Goal: Task Accomplishment & Management: Use online tool/utility

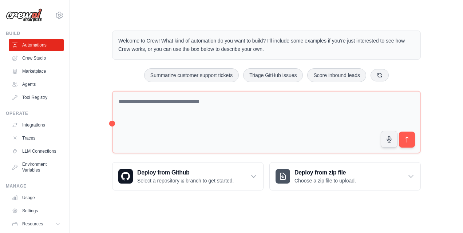
click at [105, 59] on div "Welcome to Crew! What kind of automation do you want to build? I'll include som…" at bounding box center [266, 111] width 326 height 184
click at [224, 10] on main "Welcome to Crew! What kind of automation do you want to build? I'll include som…" at bounding box center [266, 105] width 393 height 210
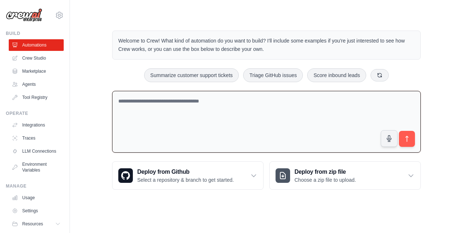
click at [136, 117] on textarea at bounding box center [266, 122] width 309 height 62
paste textarea "**********"
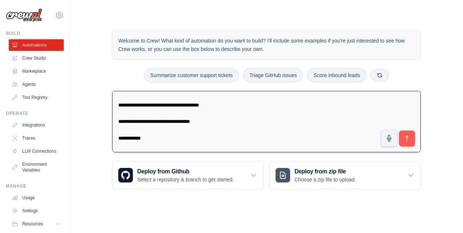
scroll to position [298, 0]
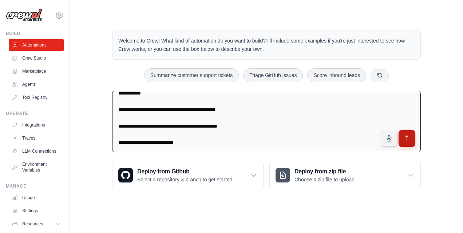
type textarea "**********"
click at [411, 140] on button "submit" at bounding box center [407, 138] width 17 height 17
click at [165, 127] on textarea at bounding box center [266, 122] width 309 height 62
click at [401, 140] on button "submit" at bounding box center [407, 138] width 17 height 17
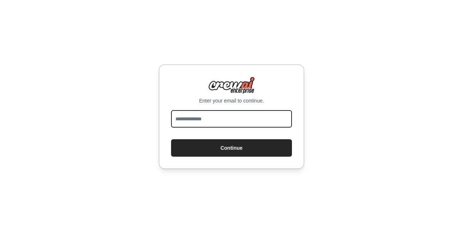
click at [212, 120] on input "email" at bounding box center [231, 118] width 121 height 17
type input "**********"
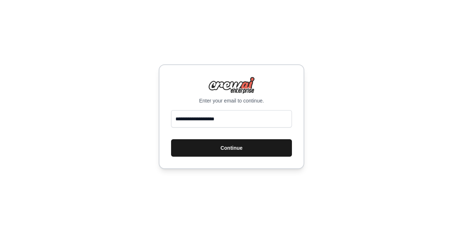
click at [243, 149] on button "Continue" at bounding box center [231, 148] width 121 height 17
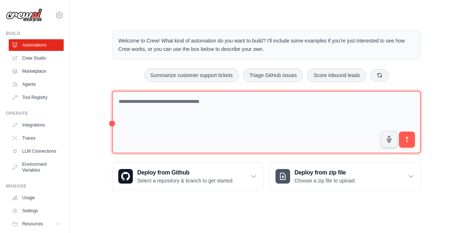
click at [198, 125] on textarea at bounding box center [266, 122] width 309 height 63
paste textarea "**********"
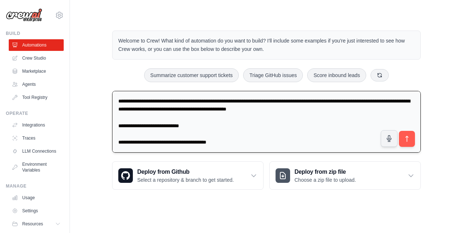
scroll to position [291, 0]
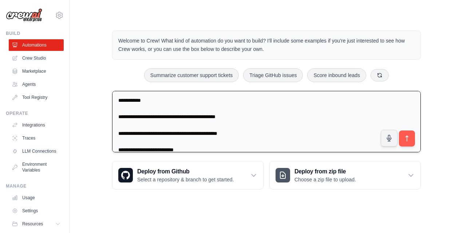
type textarea "**********"
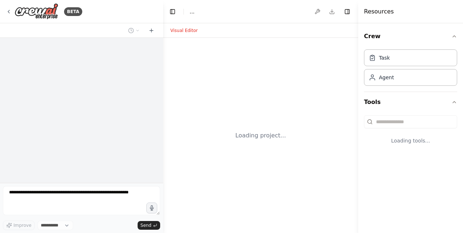
select select "****"
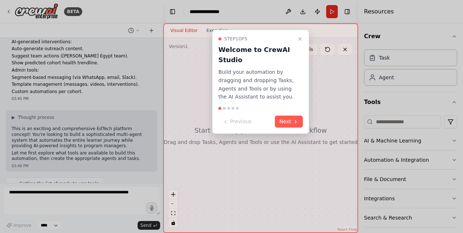
scroll to position [165, 0]
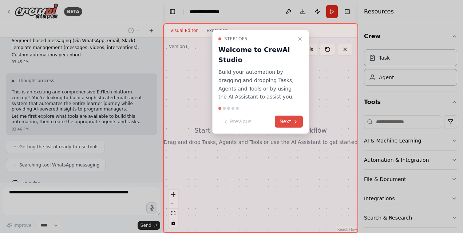
click at [290, 123] on button "Next" at bounding box center [289, 122] width 28 height 12
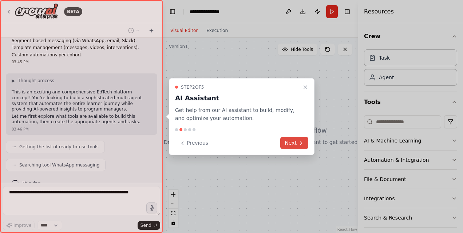
click at [289, 141] on button "Next" at bounding box center [294, 143] width 28 height 12
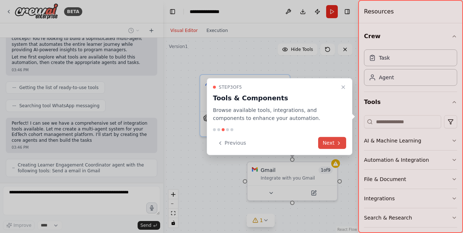
scroll to position [231, 0]
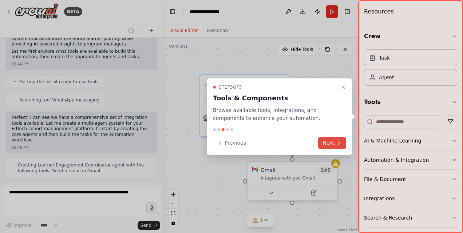
click at [326, 142] on button "Next" at bounding box center [332, 143] width 28 height 12
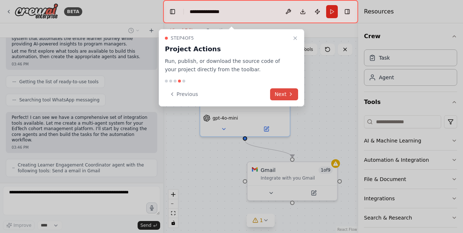
scroll to position [260, 0]
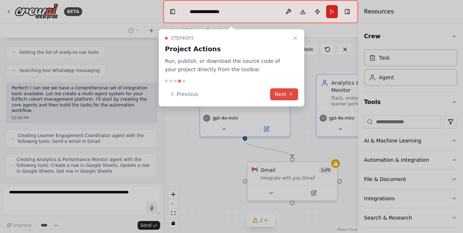
click at [282, 93] on button "Next" at bounding box center [284, 95] width 28 height 12
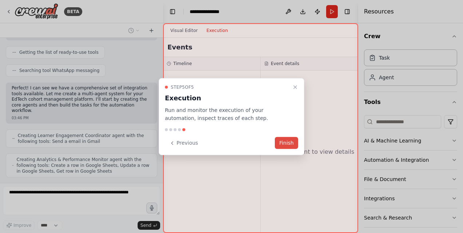
click at [279, 141] on button "Finish" at bounding box center [286, 143] width 23 height 12
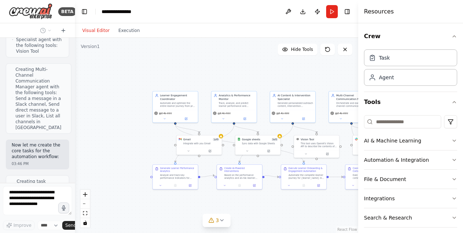
scroll to position [859, 0]
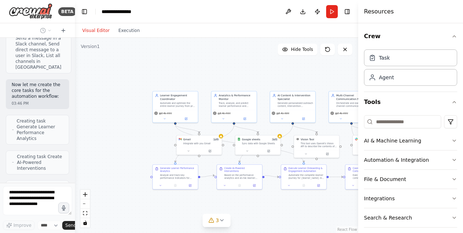
drag, startPoint x: 163, startPoint y: 111, endPoint x: 66, endPoint y: 111, distance: 96.5
click at [66, 111] on div "BETA I want to build a multi-agent AI platform that transforms how EdTechs mana…" at bounding box center [37, 116] width 75 height 233
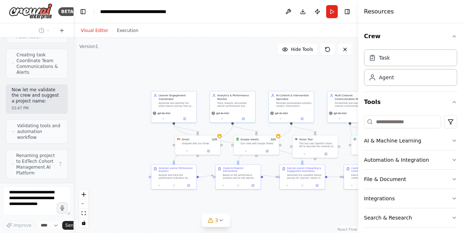
scroll to position [1055, 0]
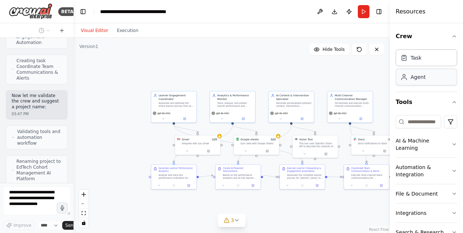
drag, startPoint x: 359, startPoint y: 88, endPoint x: 428, endPoint y: 85, distance: 69.3
click at [428, 85] on div "Resources Crew Task Agent Tools AI & Machine Learning Automation & Integration …" at bounding box center [426, 116] width 73 height 233
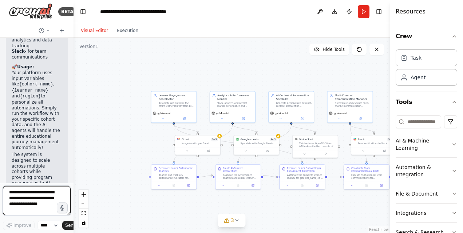
scroll to position [2042, 0]
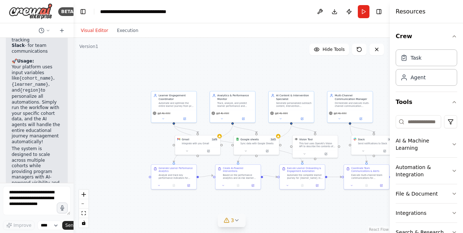
click at [237, 219] on icon at bounding box center [237, 221] width 6 height 6
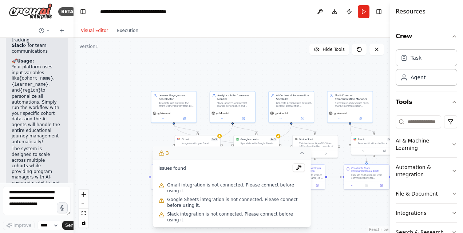
click at [302, 156] on icon at bounding box center [302, 153] width 6 height 6
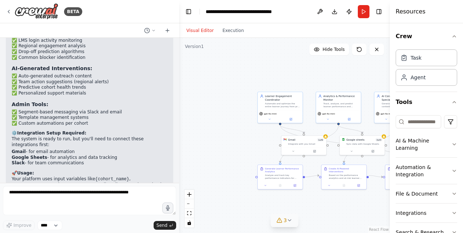
scroll to position [806, 0]
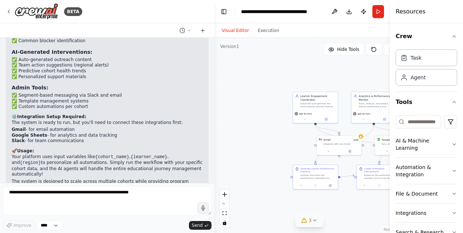
drag, startPoint x: 72, startPoint y: 119, endPoint x: 215, endPoint y: 117, distance: 143.2
click at [215, 117] on div "BETA I want to build a multi-agent AI platform that transforms how EdTechs mana…" at bounding box center [231, 116] width 463 height 233
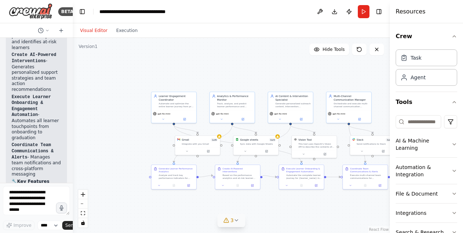
scroll to position [1852, 0]
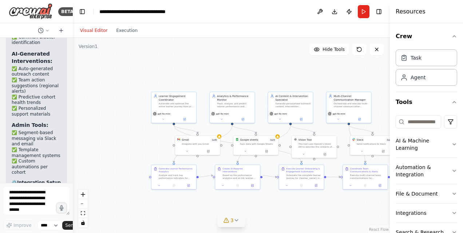
drag, startPoint x: 213, startPoint y: 123, endPoint x: 68, endPoint y: 124, distance: 144.2
click at [68, 124] on div "BETA I want to build a multi-agent AI platform that transforms how EdTechs mana…" at bounding box center [36, 116] width 73 height 233
click at [254, 145] on div "Google sheets 3 of 3 Sync data with Google Sheets" at bounding box center [256, 141] width 45 height 12
click at [215, 143] on div "Integrate with you Gmail" at bounding box center [200, 143] width 36 height 3
click at [221, 137] on div ".deletable-edge-delete-btn { width: 20px; height: 20px; border: 0px solid #ffff…" at bounding box center [212, 123] width 159 height 98
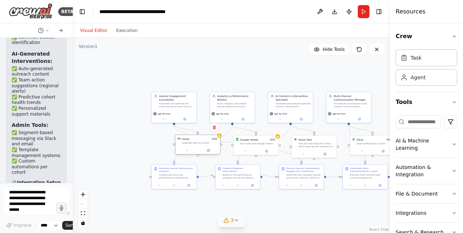
click at [197, 147] on div at bounding box center [198, 151] width 45 height 8
click at [208, 151] on icon at bounding box center [208, 151] width 2 height 2
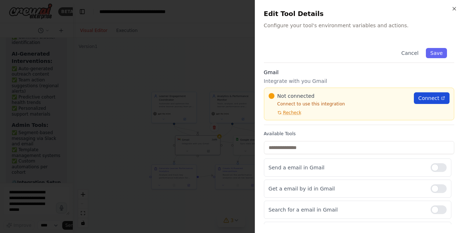
click at [425, 98] on span "Connect" at bounding box center [429, 98] width 21 height 7
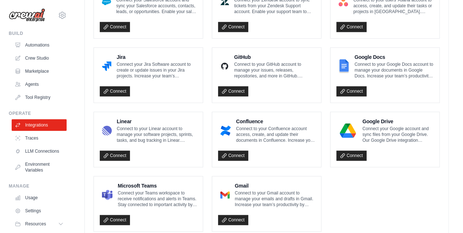
scroll to position [448, 0]
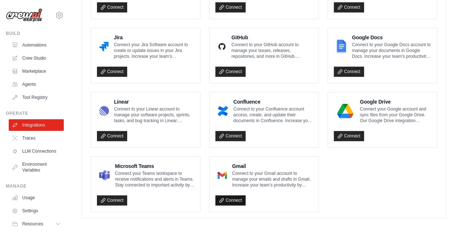
click at [232, 197] on link "Connect" at bounding box center [230, 201] width 30 height 10
click at [237, 171] on p "Connect to your Gmail account to manage your emails and drafts in Gmail. Increa…" at bounding box center [272, 179] width 80 height 17
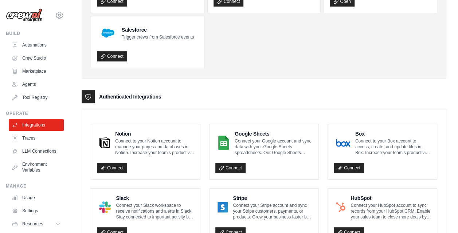
scroll to position [123, 0]
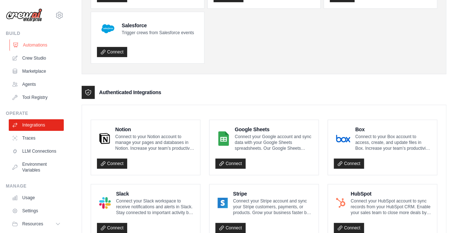
click at [42, 44] on link "Automations" at bounding box center [36, 45] width 55 height 12
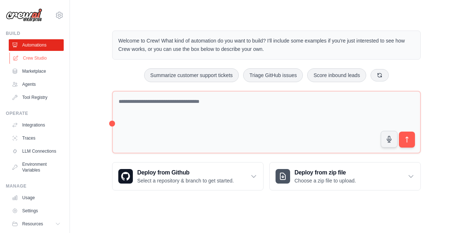
click at [36, 57] on link "Crew Studio" at bounding box center [36, 58] width 55 height 12
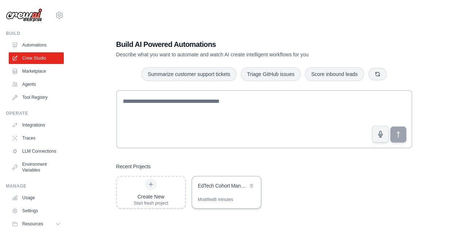
click at [211, 184] on div "EdTech Cohort Management AI Platform" at bounding box center [223, 185] width 50 height 7
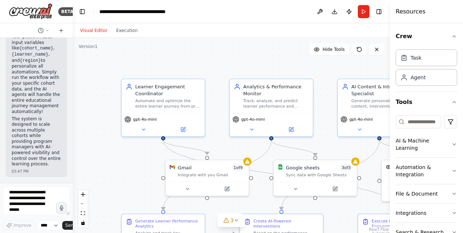
scroll to position [2065, 0]
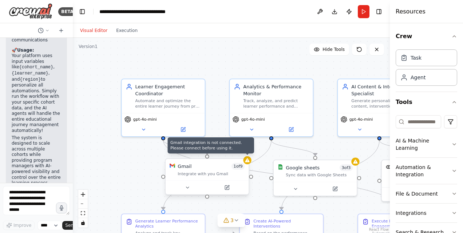
click at [247, 163] on icon at bounding box center [247, 160] width 5 height 5
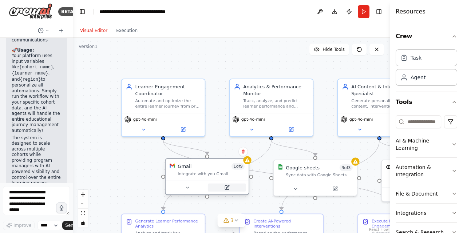
click at [228, 189] on icon at bounding box center [227, 188] width 4 height 4
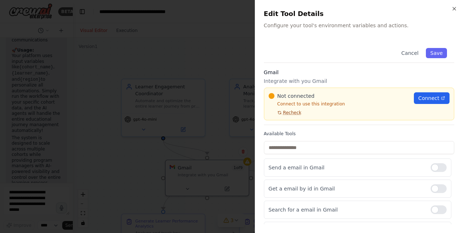
click at [289, 113] on span "Recheck" at bounding box center [292, 113] width 18 height 6
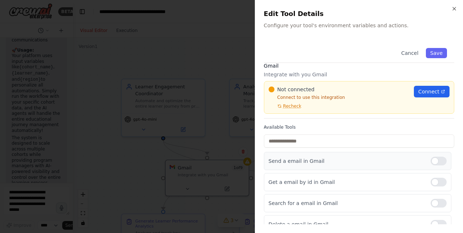
scroll to position [0, 0]
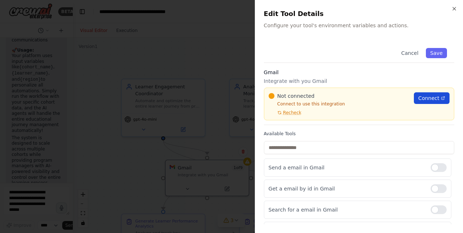
click at [428, 97] on span "Connect" at bounding box center [429, 98] width 21 height 7
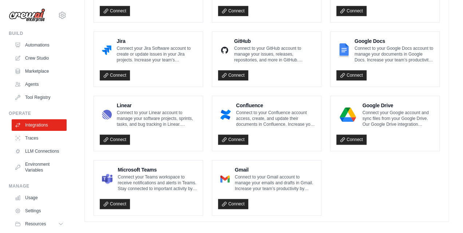
scroll to position [448, 0]
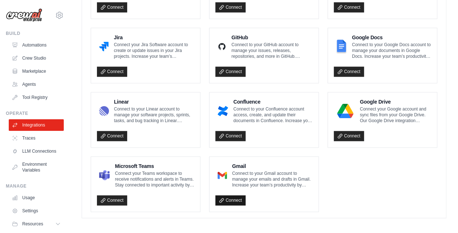
click at [229, 197] on link "Connect" at bounding box center [230, 201] width 30 height 10
click at [33, 57] on link "Crew Studio" at bounding box center [36, 58] width 55 height 12
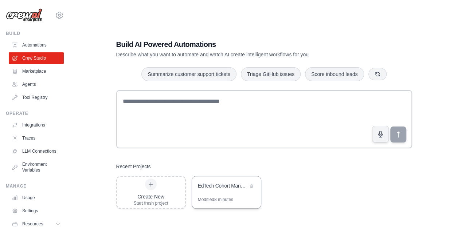
click at [208, 183] on div "EdTech Cohort Management AI Platform" at bounding box center [223, 185] width 50 height 7
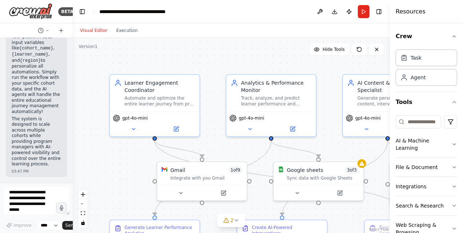
scroll to position [2065, 0]
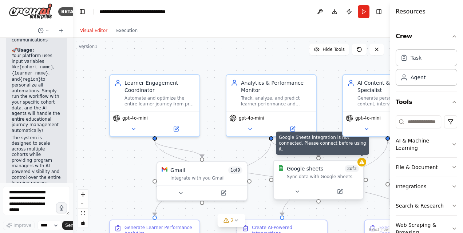
click at [361, 164] on icon at bounding box center [362, 162] width 5 height 4
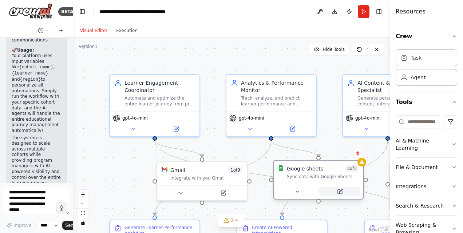
click at [341, 193] on icon at bounding box center [340, 192] width 4 height 4
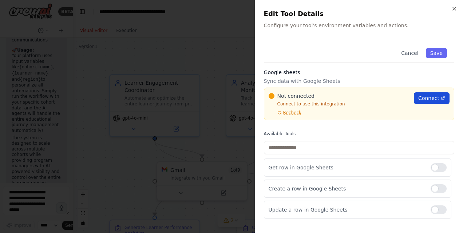
click at [433, 98] on span "Connect" at bounding box center [429, 98] width 21 height 7
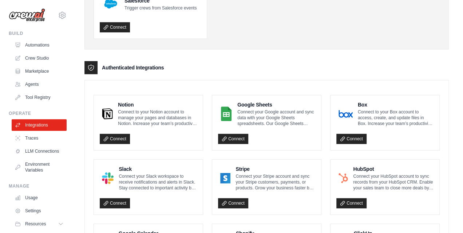
scroll to position [124, 0]
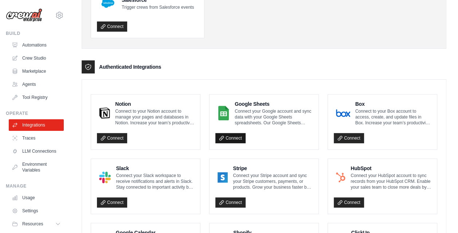
click at [242, 137] on link "Connect" at bounding box center [230, 138] width 30 height 10
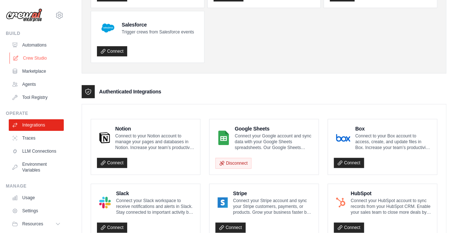
click at [22, 53] on link "Crew Studio" at bounding box center [36, 58] width 55 height 12
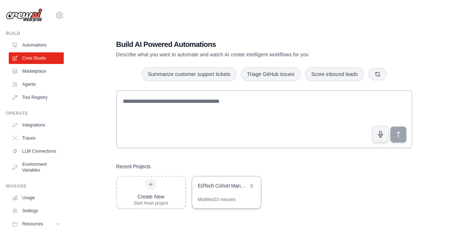
click at [232, 206] on div "Modified 10 minutes" at bounding box center [226, 203] width 69 height 12
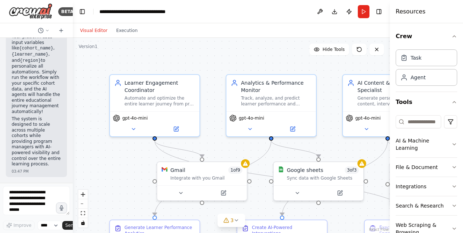
scroll to position [2065, 0]
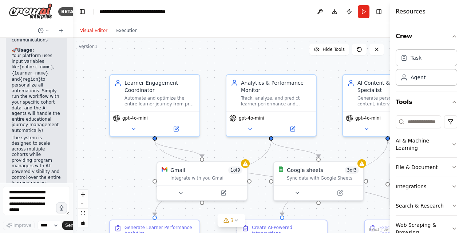
click at [391, 119] on div at bounding box center [391, 116] width 3 height 233
drag, startPoint x: 391, startPoint y: 119, endPoint x: 419, endPoint y: 114, distance: 27.7
click at [419, 114] on div "Resources Crew Task Agent Tools AI & Machine Learning File & Document Integrati…" at bounding box center [426, 116] width 73 height 233
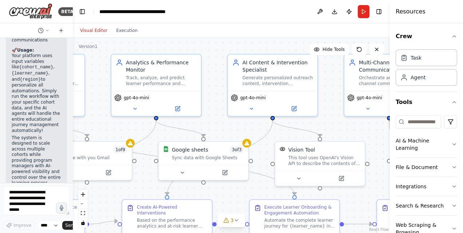
drag, startPoint x: 320, startPoint y: 122, endPoint x: 181, endPoint y: 65, distance: 150.2
click at [181, 65] on div ".deletable-edge-delete-btn { width: 20px; height: 20px; border: 0px solid #ffff…" at bounding box center [231, 136] width 317 height 196
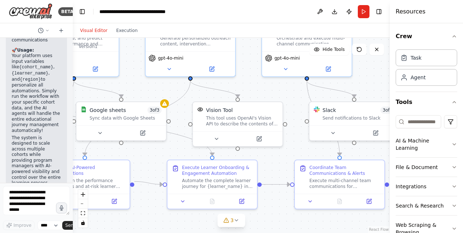
drag, startPoint x: 314, startPoint y: 92, endPoint x: 266, endPoint y: 88, distance: 48.2
click at [266, 88] on div ".deletable-edge-delete-btn { width: 20px; height: 20px; border: 0px solid #ffff…" at bounding box center [231, 136] width 317 height 196
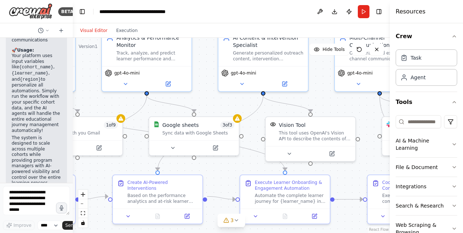
drag, startPoint x: 269, startPoint y: 95, endPoint x: 331, endPoint y: 110, distance: 64.6
click at [331, 110] on div ".deletable-edge-delete-btn { width: 20px; height: 20px; border: 0px solid #ffff…" at bounding box center [231, 136] width 317 height 196
click at [217, 146] on icon at bounding box center [216, 146] width 3 height 3
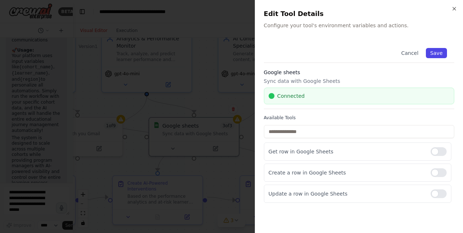
click at [435, 53] on button "Save" at bounding box center [436, 53] width 21 height 10
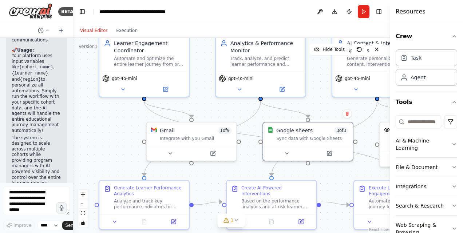
drag, startPoint x: 120, startPoint y: 109, endPoint x: 235, endPoint y: 113, distance: 115.2
click at [235, 113] on div ".deletable-edge-delete-btn { width: 20px; height: 20px; border: 0px solid #ffff…" at bounding box center [231, 136] width 317 height 196
click at [213, 154] on icon at bounding box center [214, 152] width 4 height 4
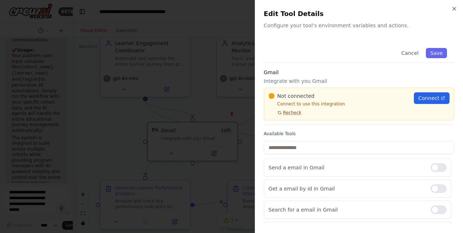
click at [291, 114] on span "Recheck" at bounding box center [292, 113] width 18 height 6
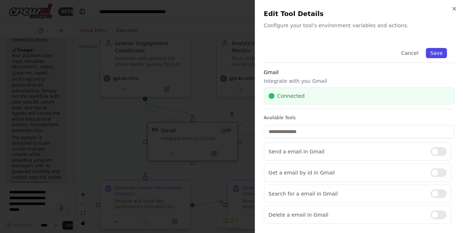
click at [433, 50] on button "Save" at bounding box center [436, 53] width 21 height 10
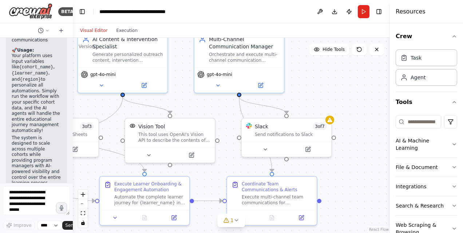
drag, startPoint x: 337, startPoint y: 109, endPoint x: 66, endPoint y: 105, distance: 271.0
click at [66, 105] on div "BETA I want to build a multi-agent AI platform that transforms how EdTechs mana…" at bounding box center [231, 116] width 463 height 233
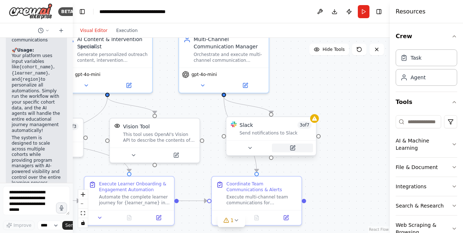
click at [292, 148] on icon at bounding box center [293, 147] width 3 height 3
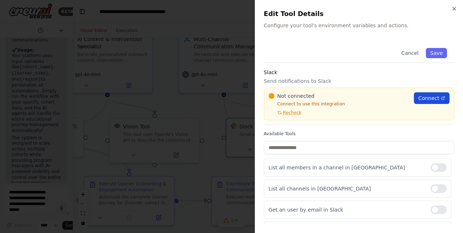
click at [428, 97] on span "Connect" at bounding box center [429, 98] width 21 height 7
click at [294, 112] on span "Recheck" at bounding box center [292, 113] width 18 height 6
click at [289, 113] on span "Recheck" at bounding box center [292, 113] width 18 height 6
click at [291, 115] on span "Recheck" at bounding box center [292, 113] width 18 height 6
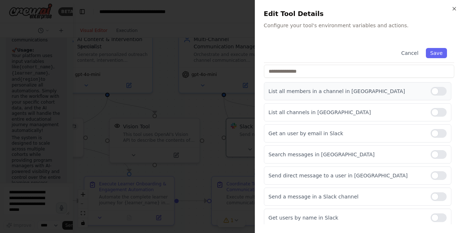
scroll to position [0, 0]
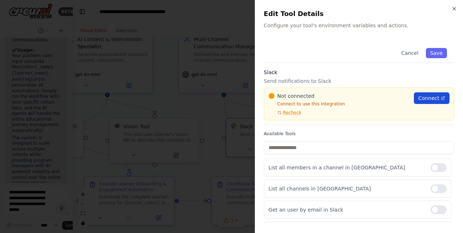
click at [422, 99] on span "Connect" at bounding box center [429, 98] width 21 height 7
click at [292, 113] on span "Recheck" at bounding box center [292, 113] width 18 height 6
click at [285, 111] on span "Recheck" at bounding box center [292, 113] width 18 height 6
click at [293, 111] on span "Recheck" at bounding box center [292, 113] width 18 height 6
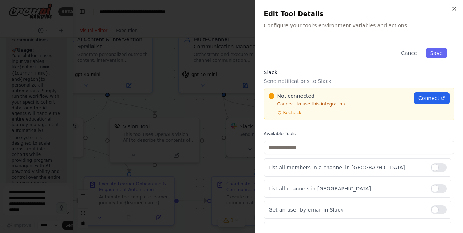
click at [293, 111] on span "Recheck" at bounding box center [292, 113] width 18 height 6
click at [428, 56] on button "Save" at bounding box center [436, 53] width 21 height 10
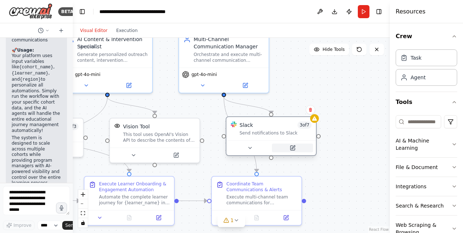
click at [291, 151] on button at bounding box center [292, 148] width 41 height 9
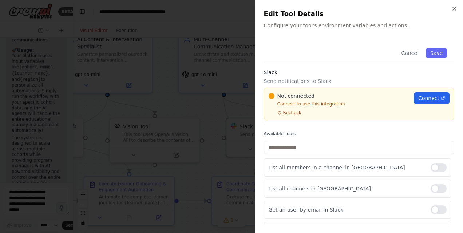
click at [291, 114] on span "Recheck" at bounding box center [292, 113] width 18 height 6
click at [293, 111] on span "Recheck" at bounding box center [292, 113] width 18 height 6
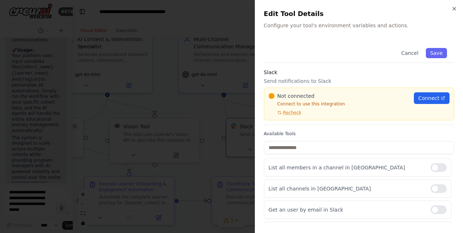
click at [293, 111] on span "Recheck" at bounding box center [292, 113] width 18 height 6
click at [426, 50] on button "Save" at bounding box center [436, 53] width 21 height 10
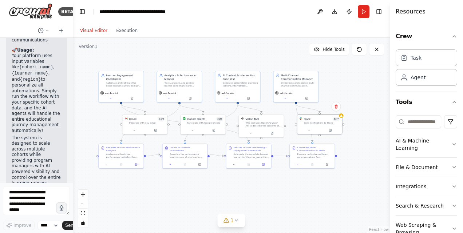
drag, startPoint x: 152, startPoint y: 179, endPoint x: 198, endPoint y: 186, distance: 46.5
click at [198, 186] on div ".deletable-edge-delete-btn { width: 20px; height: 20px; border: 0px solid #ffff…" at bounding box center [231, 136] width 317 height 196
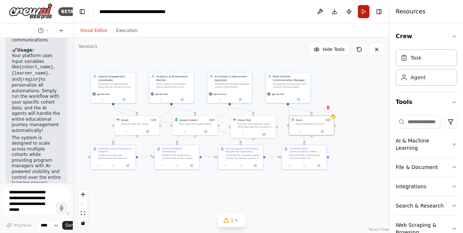
click at [361, 15] on button "Run" at bounding box center [364, 11] width 12 height 13
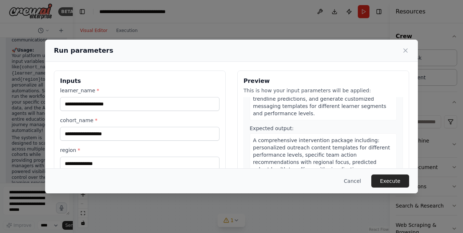
scroll to position [267, 0]
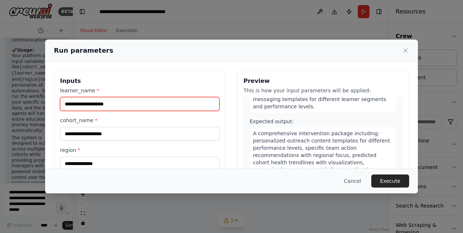
click at [104, 105] on input "learner_name *" at bounding box center [140, 104] width 160 height 14
type input "**********"
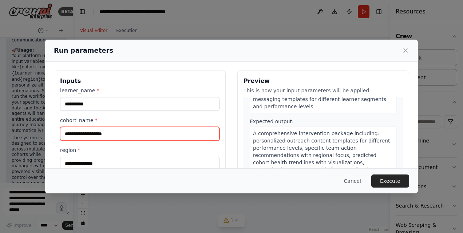
click at [95, 129] on input "cohort_name *" at bounding box center [140, 134] width 160 height 14
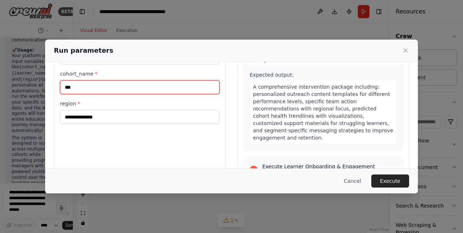
scroll to position [48, 0]
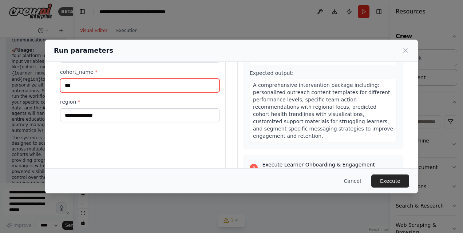
type input "***"
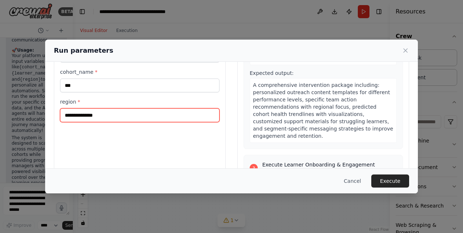
click at [85, 117] on input "region *" at bounding box center [140, 116] width 160 height 14
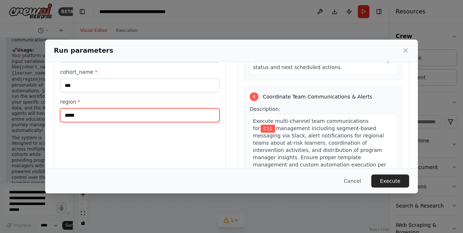
scroll to position [567, 0]
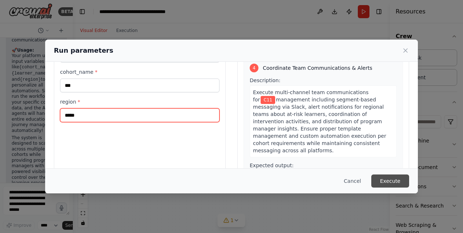
type input "*****"
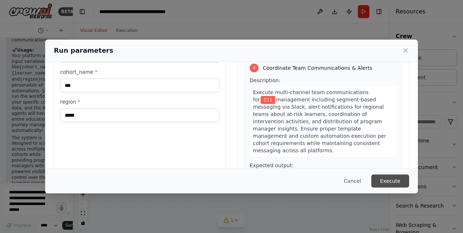
click at [393, 183] on button "Execute" at bounding box center [391, 181] width 38 height 13
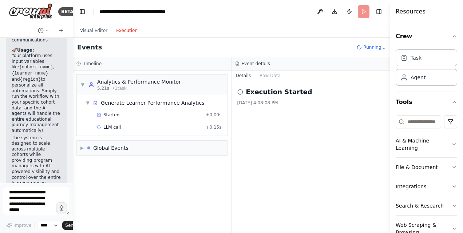
click at [127, 30] on button "Execution" at bounding box center [127, 30] width 30 height 9
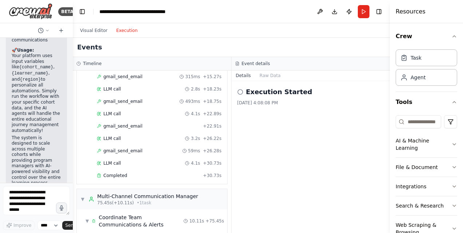
scroll to position [573, 0]
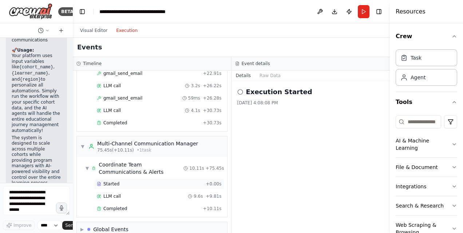
click at [102, 181] on div "Started" at bounding box center [150, 184] width 106 height 6
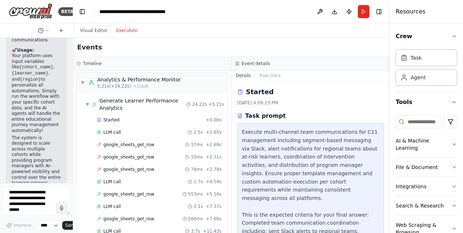
scroll to position [0, 0]
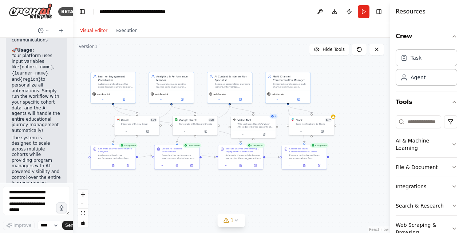
click at [93, 28] on button "Visual Editor" at bounding box center [94, 30] width 36 height 9
click at [99, 164] on icon at bounding box center [98, 165] width 3 height 3
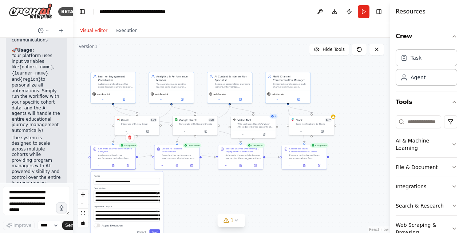
click at [191, 183] on div ".deletable-edge-delete-btn { width: 20px; height: 20px; border: 0px solid #ffff…" at bounding box center [231, 136] width 317 height 196
click at [164, 167] on div "Completed Create AI-Powered Interventions Based on the performance analytics an…" at bounding box center [177, 157] width 46 height 25
click at [144, 231] on button "Cancel" at bounding box center [141, 232] width 13 height 5
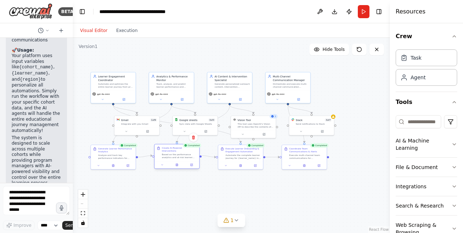
click at [162, 164] on div at bounding box center [177, 165] width 45 height 8
click at [166, 163] on button at bounding box center [162, 165] width 12 height 4
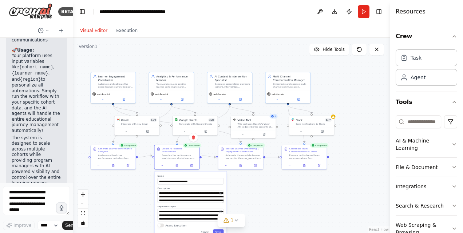
click at [258, 194] on div ".deletable-edge-delete-btn { width: 20px; height: 20px; border: 0px solid #ffff…" at bounding box center [231, 136] width 317 height 196
click at [207, 230] on button "Cancel" at bounding box center [205, 232] width 13 height 5
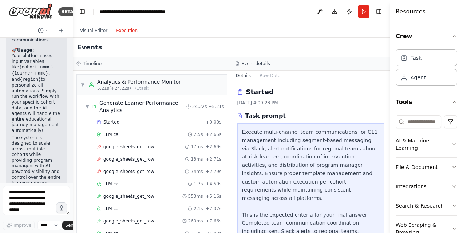
click at [124, 34] on button "Execution" at bounding box center [127, 30] width 30 height 9
click at [79, 87] on div "▼ Analytics & Performance Monitor 5.21s (+24.22s) • 1 task" at bounding box center [152, 85] width 150 height 20
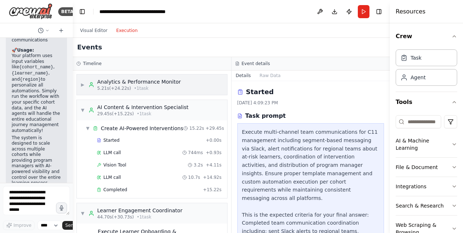
click at [79, 87] on div "▶ Analytics & Performance Monitor 5.21s (+24.22s) • 1 task" at bounding box center [152, 85] width 150 height 20
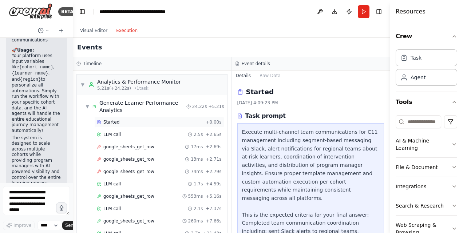
click at [111, 122] on span "Started" at bounding box center [111, 122] width 16 height 6
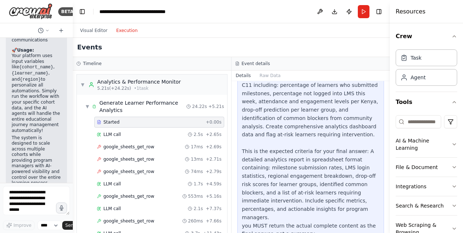
scroll to position [68, 0]
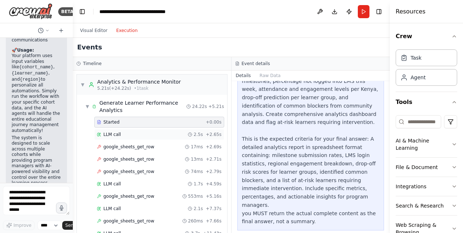
click at [149, 133] on div "LLM call 2.5s + 2.65s" at bounding box center [159, 135] width 125 height 6
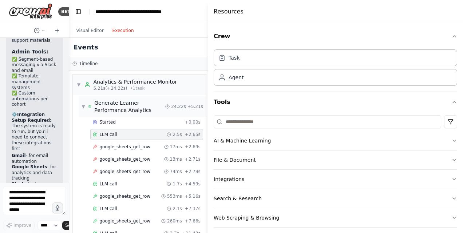
scroll to position [2353, 0]
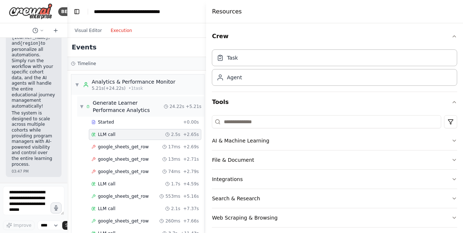
drag, startPoint x: 390, startPoint y: 127, endPoint x: 165, endPoint y: 106, distance: 226.5
click at [165, 106] on div "BETA I want to build a multi-agent AI platform that transforms how EdTechs mana…" at bounding box center [231, 116] width 463 height 233
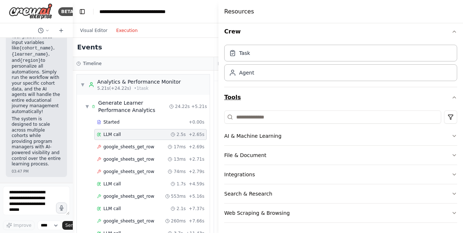
scroll to position [2065, 0]
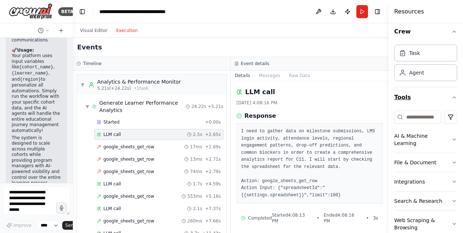
drag, startPoint x: 209, startPoint y: 99, endPoint x: 395, endPoint y: 97, distance: 186.1
click at [395, 97] on div "Resources Crew Task Agent Tools AI & Machine Learning File & Document Integrati…" at bounding box center [426, 116] width 75 height 233
click at [268, 79] on button "Messages" at bounding box center [270, 76] width 30 height 10
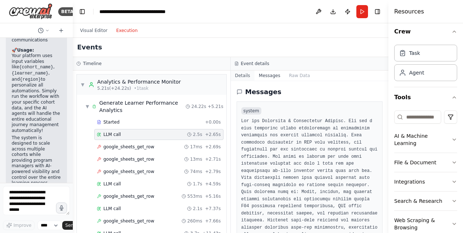
click at [245, 75] on button "Details" at bounding box center [243, 76] width 24 height 10
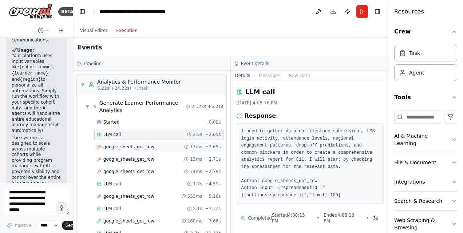
click at [144, 146] on span "google_sheets_get_row" at bounding box center [128, 147] width 51 height 6
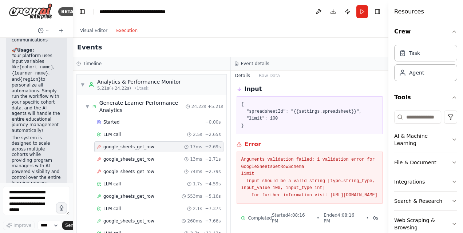
scroll to position [31, 0]
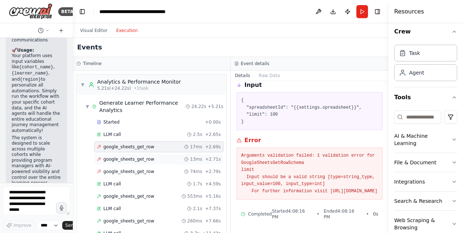
click at [142, 158] on span "google_sheets_get_row" at bounding box center [128, 160] width 51 height 6
click at [98, 149] on div "google_sheets_get_row" at bounding box center [126, 147] width 58 height 6
click at [266, 79] on button "Raw Data" at bounding box center [270, 76] width 30 height 10
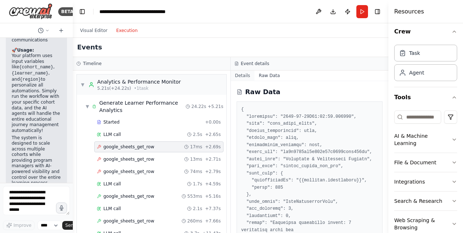
click at [243, 78] on button "Details" at bounding box center [243, 76] width 24 height 10
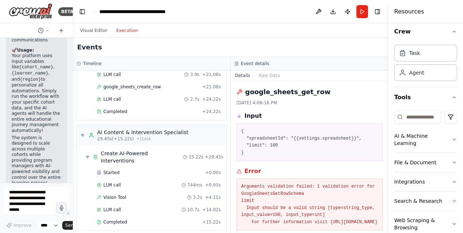
scroll to position [221, 0]
click at [177, 138] on div "▼ AI Content & Intervention Specialist 29.45s (+15.22s) • 1 task" at bounding box center [152, 136] width 150 height 20
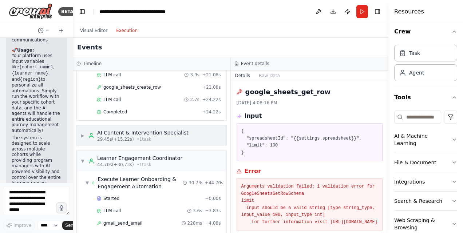
click at [177, 138] on div "▶ AI Content & Intervention Specialist 29.45s (+15.22s) • 1 task" at bounding box center [152, 136] width 150 height 20
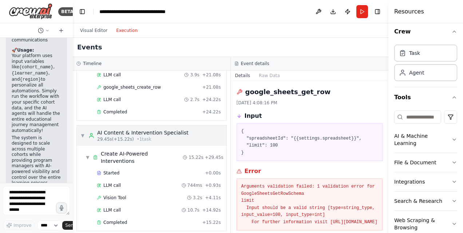
click at [129, 129] on div "AI Content & Intervention Specialist" at bounding box center [142, 132] width 91 height 7
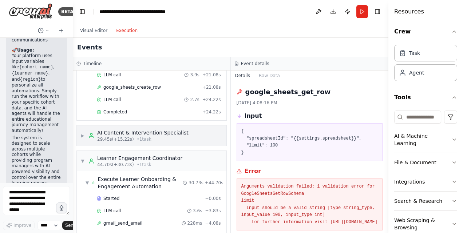
click at [129, 129] on div "AI Content & Intervention Specialist" at bounding box center [142, 132] width 91 height 7
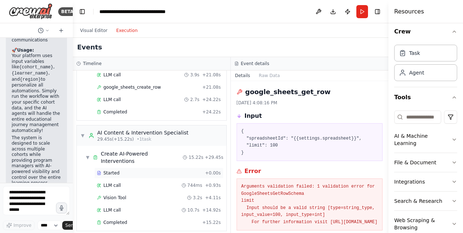
click at [143, 170] on div "Started" at bounding box center [149, 173] width 105 height 6
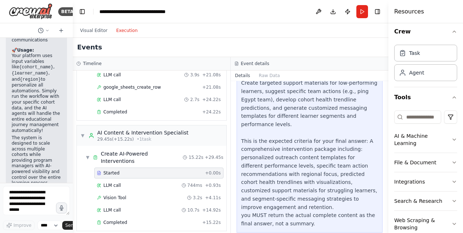
scroll to position [74, 0]
click at [265, 77] on button "Raw Data" at bounding box center [270, 76] width 30 height 10
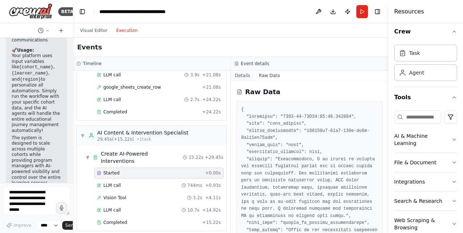
click at [247, 72] on button "Details" at bounding box center [243, 76] width 24 height 10
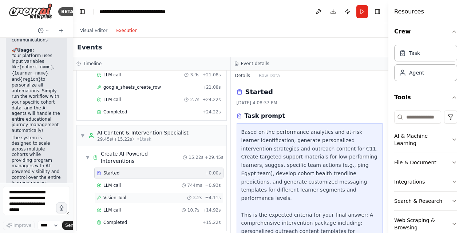
click at [136, 195] on div "Vision Tool 3.2s + 4.11s" at bounding box center [159, 198] width 124 height 6
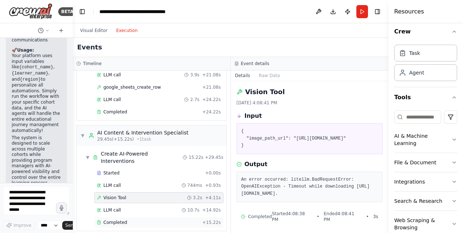
click at [120, 217] on div "Completed + 15.22s" at bounding box center [158, 222] width 129 height 11
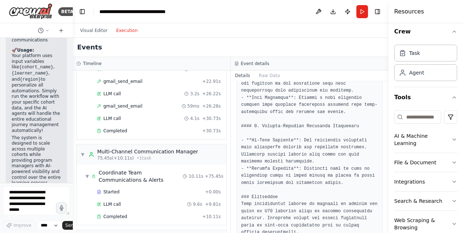
scroll to position [573, 0]
click at [241, 8] on header "**********" at bounding box center [231, 11] width 316 height 23
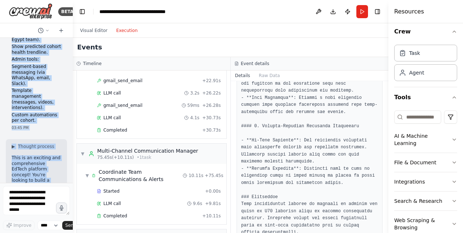
scroll to position [317, 0]
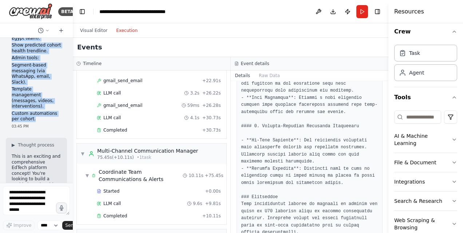
drag, startPoint x: 11, startPoint y: 50, endPoint x: 38, endPoint y: 119, distance: 74.3
copy div "I want to build a multi-agent AI platform that transforms how EdTechs manage co…"
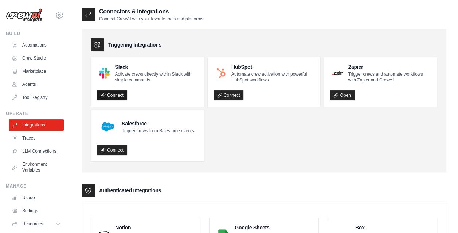
click at [110, 98] on link "Connect" at bounding box center [112, 95] width 30 height 10
click at [113, 98] on link "Connect" at bounding box center [112, 95] width 30 height 10
